Goal: Task Accomplishment & Management: Manage account settings

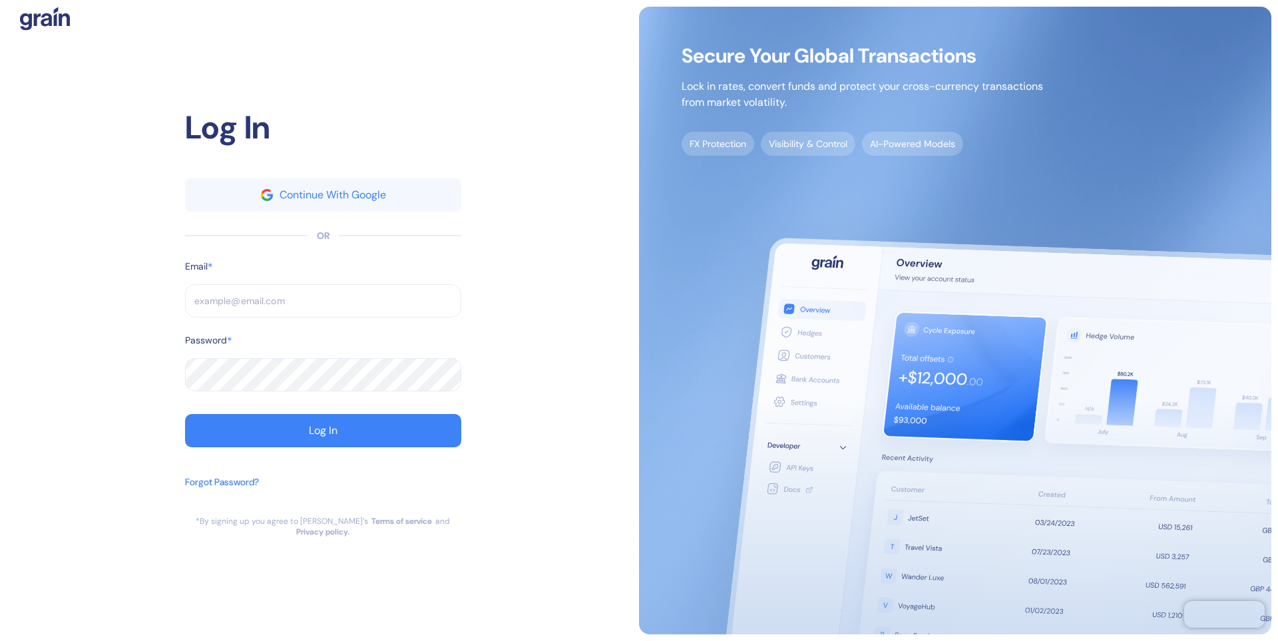
click at [293, 310] on input "text" at bounding box center [323, 300] width 276 height 33
type input "a"
type input "[PERSON_NAME][EMAIL_ADDRESS][DOMAIN_NAME]"
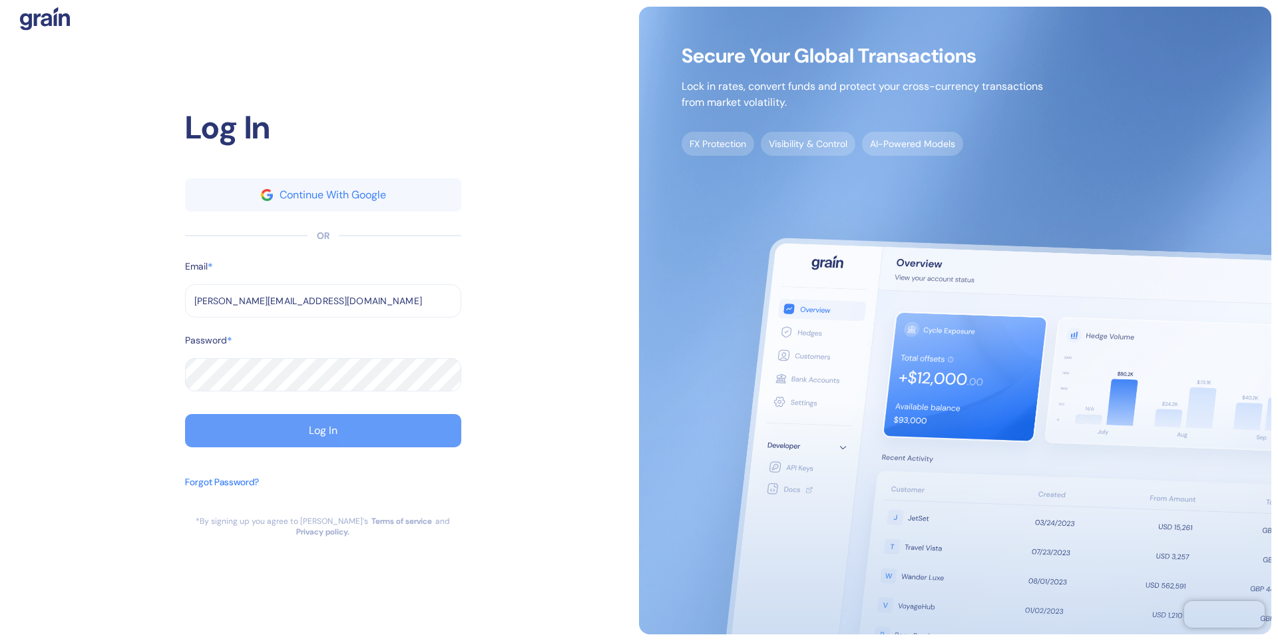
click at [276, 427] on button "Log In" at bounding box center [323, 430] width 276 height 33
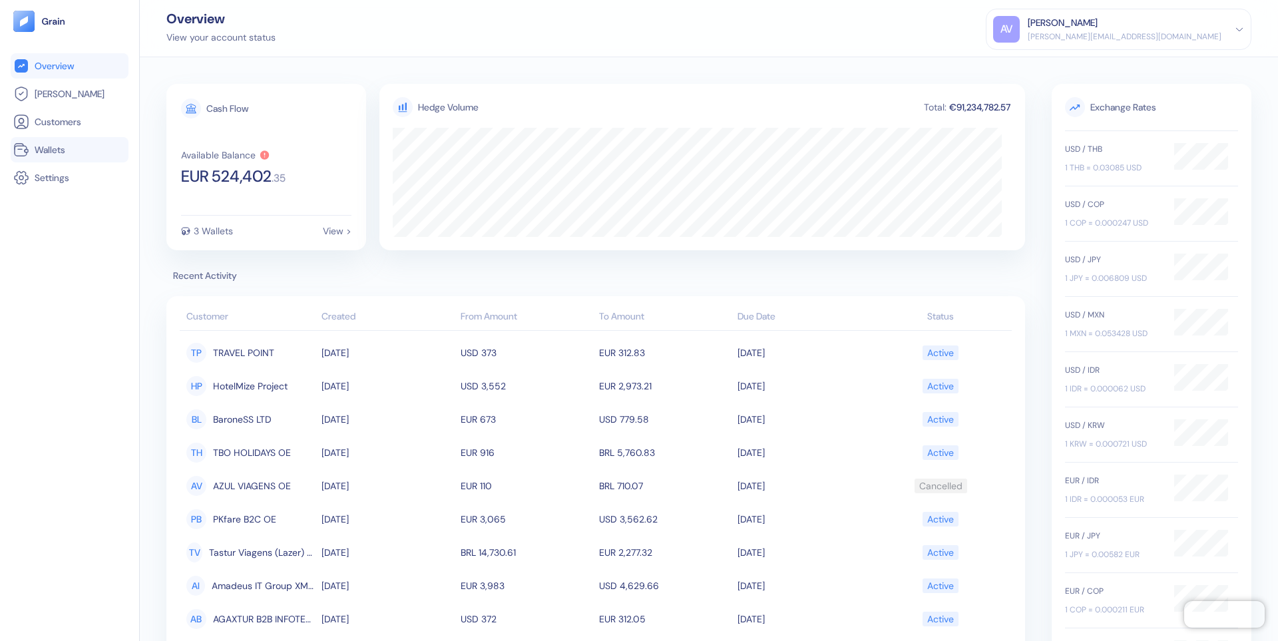
click at [71, 142] on link "Wallets" at bounding box center [69, 150] width 112 height 16
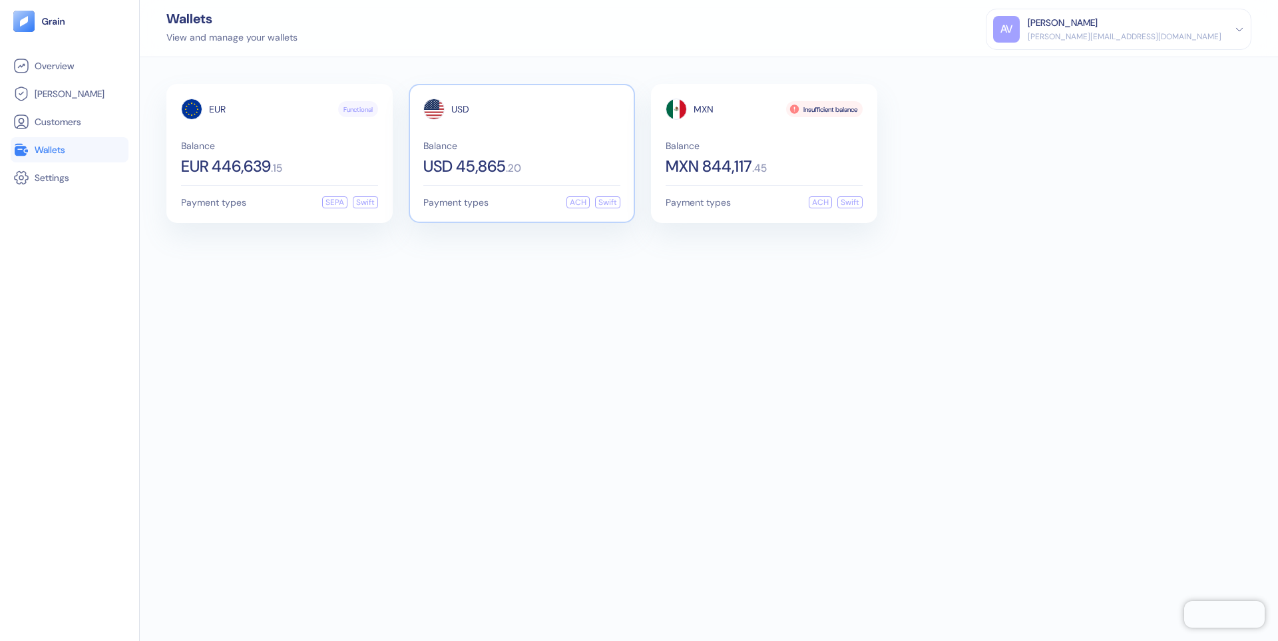
click at [567, 134] on div "USD Balance USD 45,865 . 20" at bounding box center [521, 136] width 197 height 76
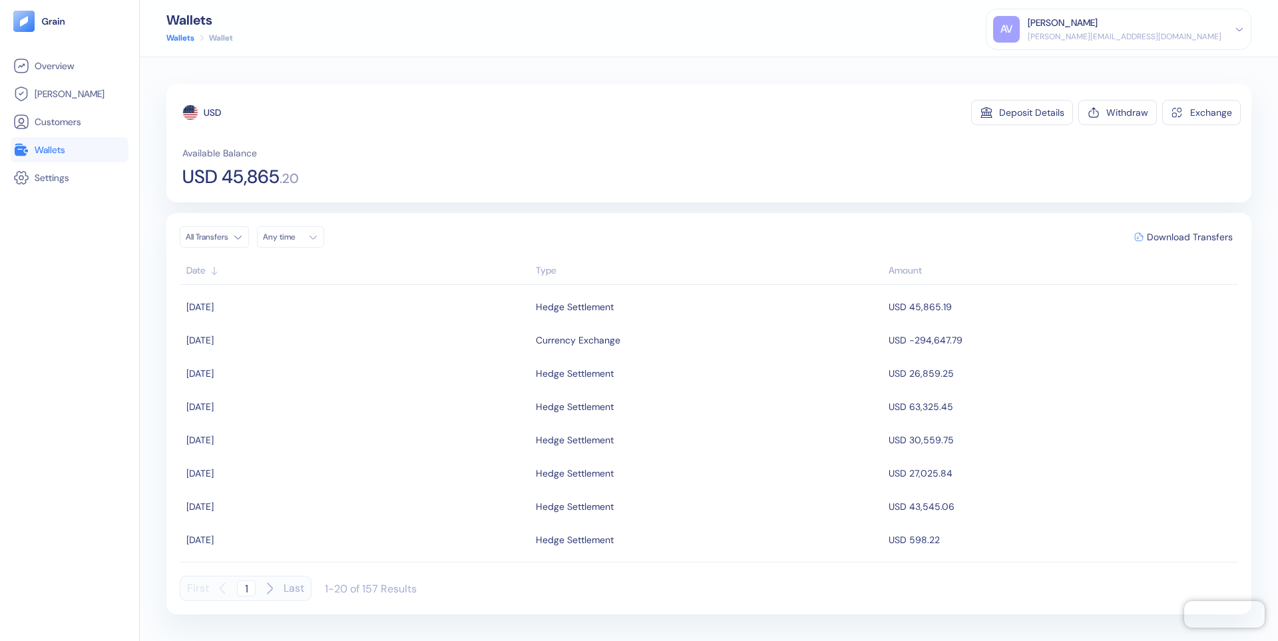
click at [53, 156] on span "Wallets" at bounding box center [50, 149] width 31 height 13
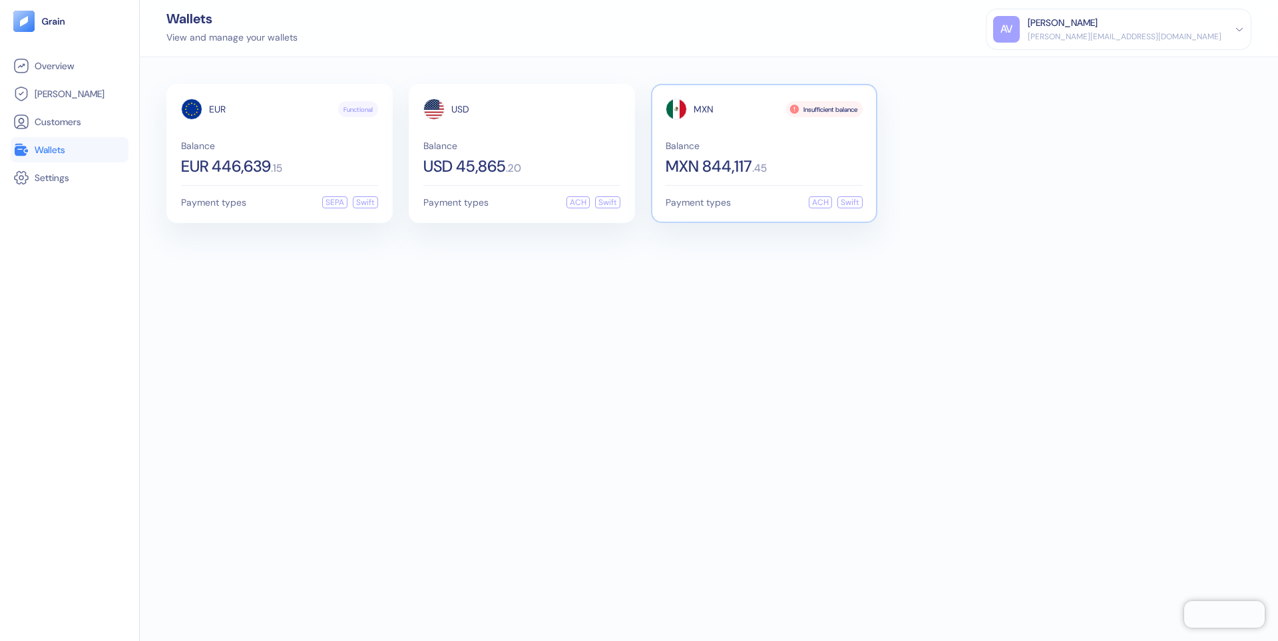
click at [750, 128] on div "MXN Insufficient balance Balance MXN 844,117 . 45" at bounding box center [763, 136] width 197 height 76
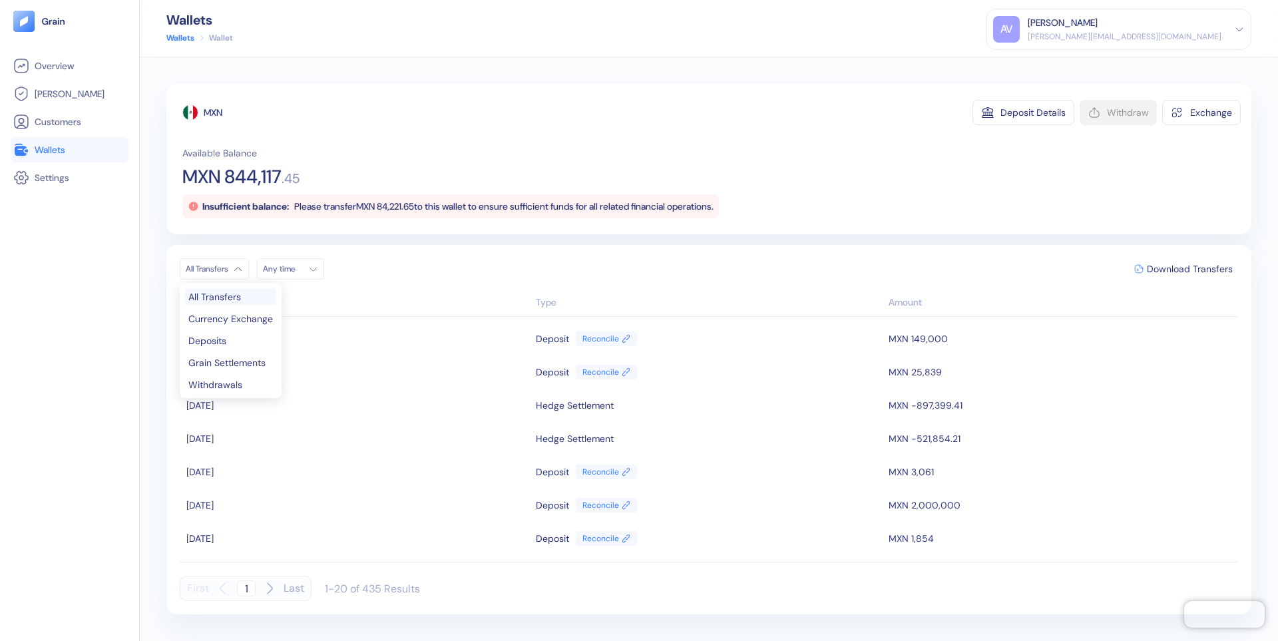
click at [235, 273] on html "Pingdom Check: App Online Overview [PERSON_NAME] Customers Wallets Settings Wal…" at bounding box center [639, 320] width 1278 height 641
